Goal: Information Seeking & Learning: Check status

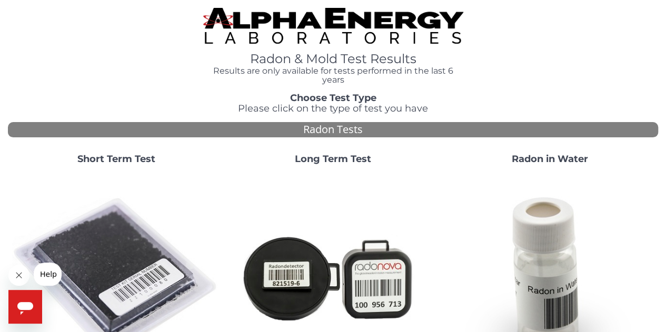
click at [362, 61] on h1 "Radon & Mold Test Results" at bounding box center [333, 59] width 260 height 14
click at [362, 62] on h1 "Radon & Mold Test Results" at bounding box center [333, 59] width 260 height 14
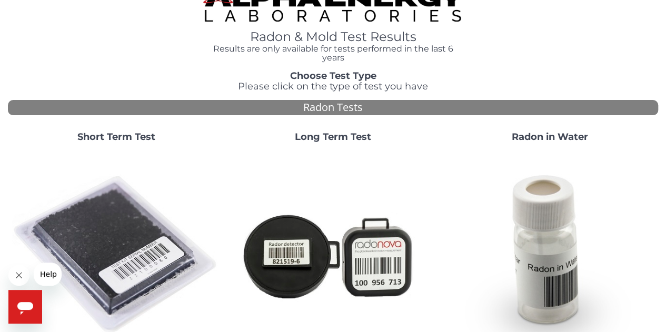
click at [132, 196] on img at bounding box center [116, 255] width 209 height 209
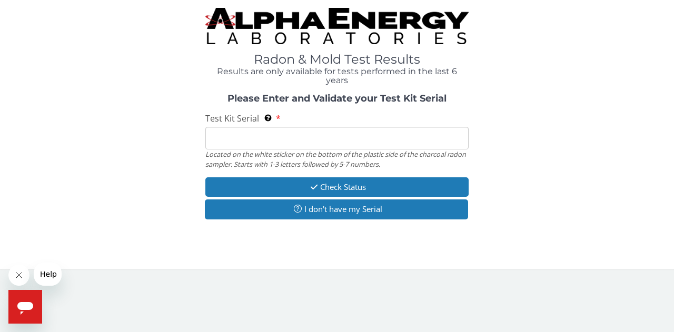
click at [232, 137] on input "Test Kit Serial Located on the white sticker on the bottom of the plastic side …" at bounding box center [336, 138] width 263 height 23
click at [549, 8] on div "Radon & Mold Test Results Results are only available for tests performed in the…" at bounding box center [337, 46] width 659 height 77
click at [229, 137] on input "Test Kit Serial Located on the white sticker on the bottom of the plastic side …" at bounding box center [336, 138] width 263 height 23
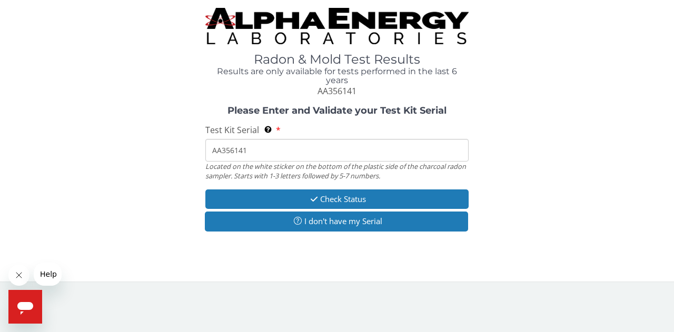
type input "AA356141"
click at [382, 198] on button "Check Status" at bounding box center [336, 199] width 263 height 19
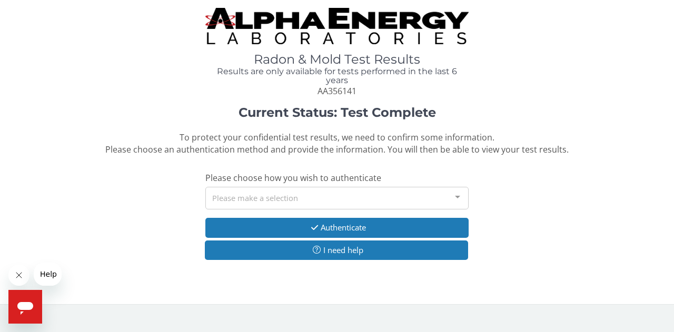
click at [461, 195] on div at bounding box center [457, 198] width 21 height 20
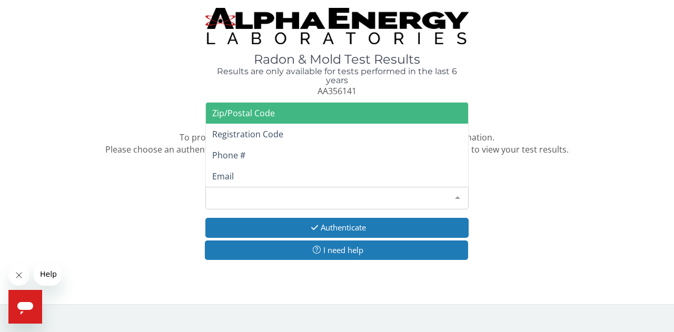
click at [233, 159] on span "Phone #" at bounding box center [228, 156] width 33 height 12
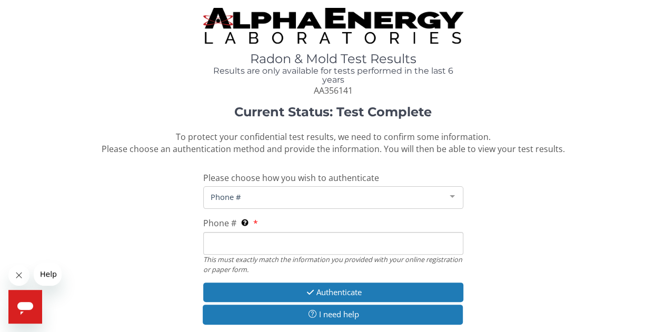
click at [263, 200] on span "Phone #" at bounding box center [325, 197] width 234 height 12
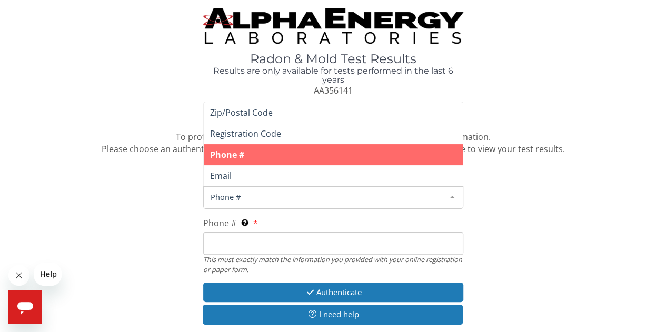
click at [277, 200] on span "Phone #" at bounding box center [325, 197] width 234 height 12
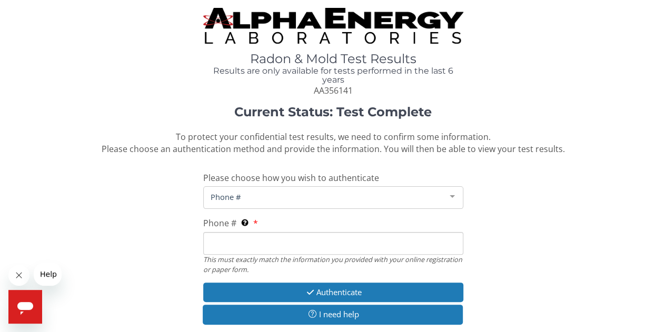
click at [287, 198] on span "Phone #" at bounding box center [325, 197] width 234 height 12
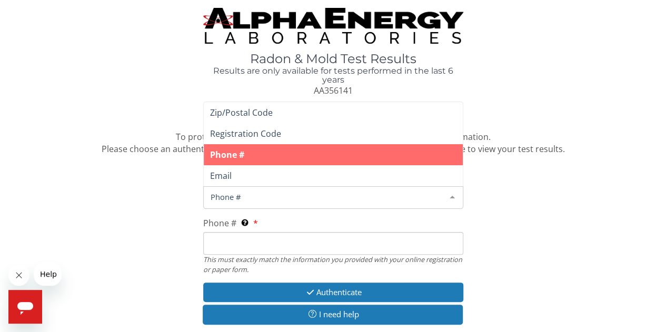
click at [256, 243] on input "Phone # This must exactly match the information you provided with your online r…" at bounding box center [333, 243] width 260 height 23
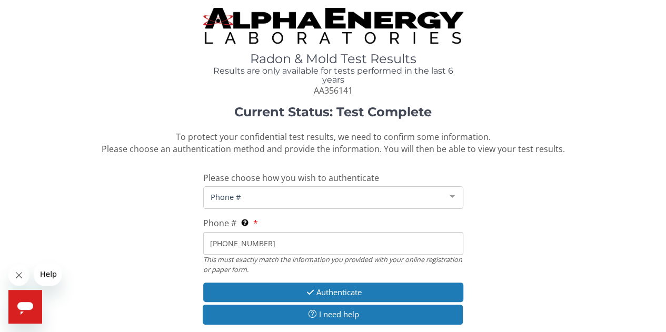
type input "[PHONE_NUMBER]"
click at [370, 296] on button "Authenticate" at bounding box center [333, 292] width 260 height 19
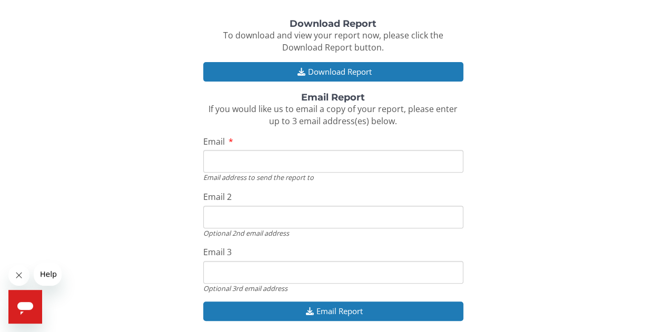
scroll to position [141, 0]
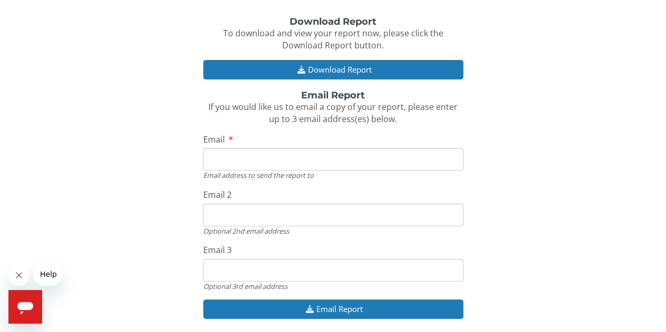
click at [242, 158] on input "Email" at bounding box center [333, 159] width 260 height 23
type input "[EMAIL_ADDRESS][DOMAIN_NAME]"
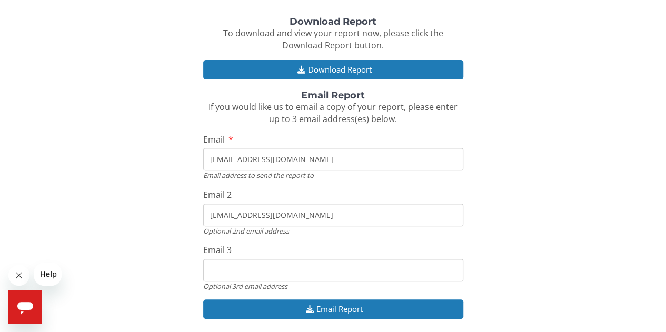
type input "[EMAIL_ADDRESS][DOMAIN_NAME]"
click at [297, 216] on input "[EMAIL_ADDRESS][DOMAIN_NAME]" at bounding box center [333, 215] width 260 height 23
type input "[EMAIL_ADDRESS][DOMAIN_NAME]"
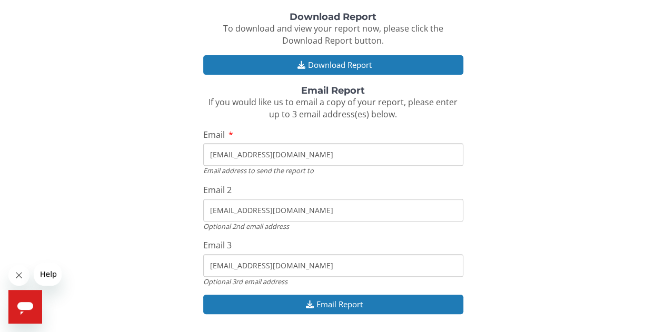
scroll to position [125, 0]
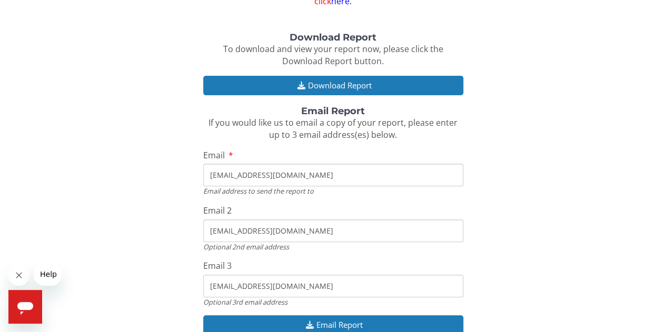
click at [346, 326] on button "Email Report" at bounding box center [333, 325] width 260 height 19
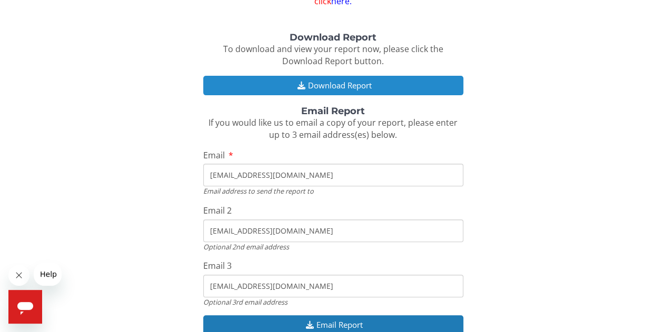
click at [364, 82] on button "Download Report" at bounding box center [333, 85] width 260 height 19
